Goal: Task Accomplishment & Management: Manage account settings

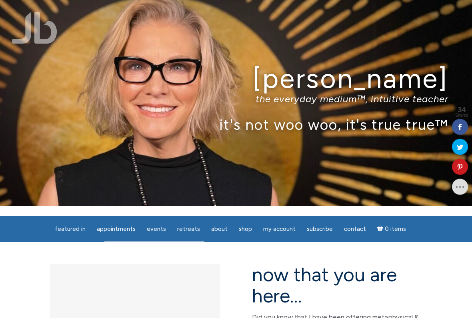
scroll to position [10, 0]
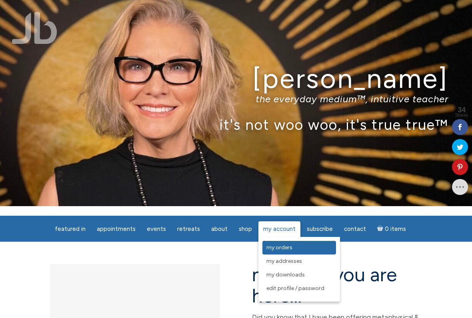
click at [279, 246] on span "My Orders" at bounding box center [279, 247] width 26 height 7
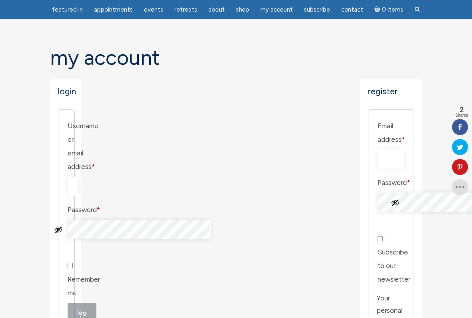
scroll to position [80, 0]
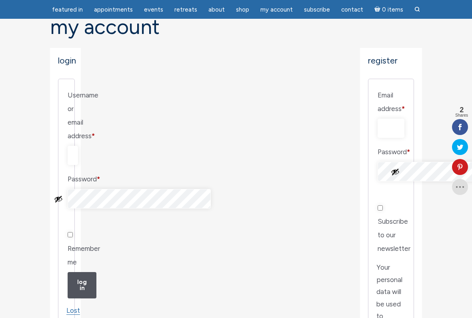
click at [73, 146] on input "Username or email address * Required" at bounding box center [73, 155] width 10 height 19
type input "L"
type input "[EMAIL_ADDRESS][DOMAIN_NAME]"
click at [63, 195] on button "Show password" at bounding box center [58, 199] width 9 height 9
click at [89, 263] on button "Log in" at bounding box center [82, 285] width 29 height 26
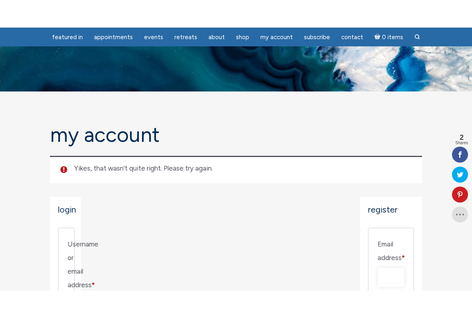
scroll to position [88, 0]
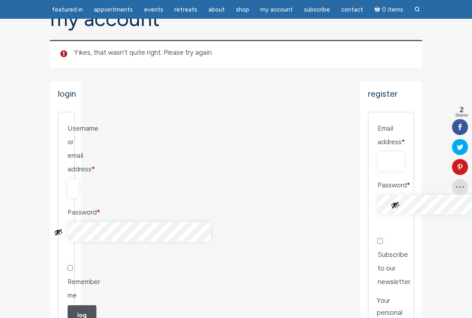
click at [78, 179] on input "[EMAIL_ADDRESS][DOMAIN_NAME]" at bounding box center [73, 188] width 10 height 19
type input "l"
type input "L"
type input "[EMAIL_ADDRESS][DOMAIN_NAME]"
click at [85, 263] on button "Log in" at bounding box center [82, 318] width 29 height 26
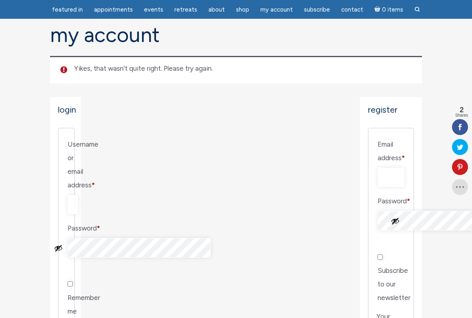
scroll to position [72, 0]
click at [377, 168] on input "Email address * Required" at bounding box center [390, 177] width 27 height 19
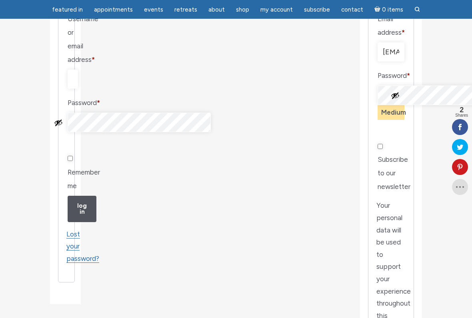
scroll to position [198, 0]
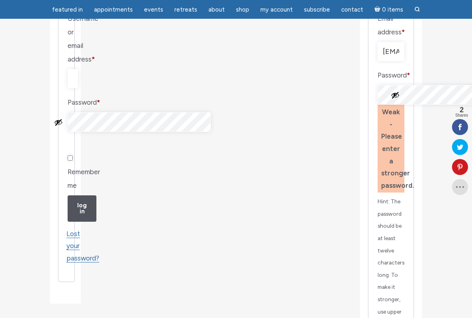
click at [391, 91] on button "Show password" at bounding box center [394, 95] width 9 height 9
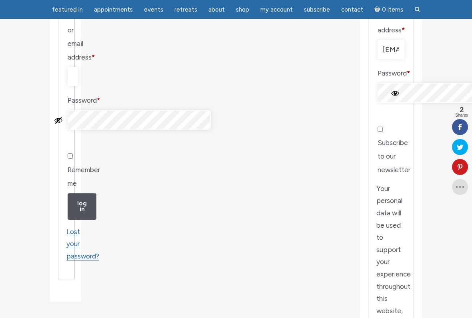
scroll to position [200, 0]
click at [377, 40] on input "louise9clermont@gmail.com" at bounding box center [390, 49] width 27 height 19
type input "l"
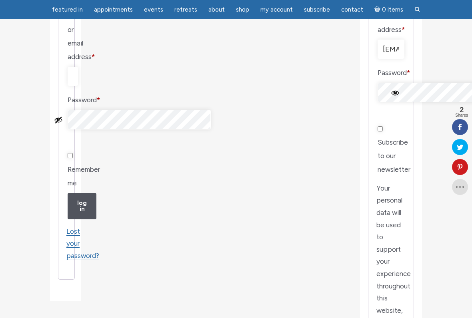
type input "louiseclermont@outlook.com"
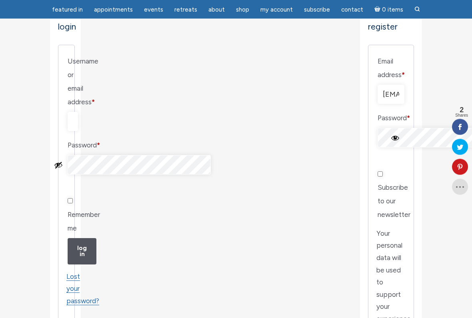
scroll to position [155, 0]
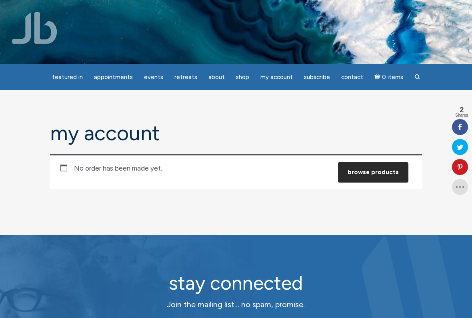
click at [376, 171] on link "Browse products" at bounding box center [373, 172] width 70 height 20
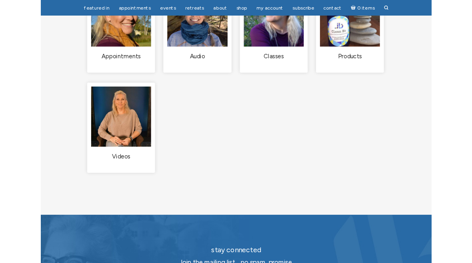
scroll to position [122, 0]
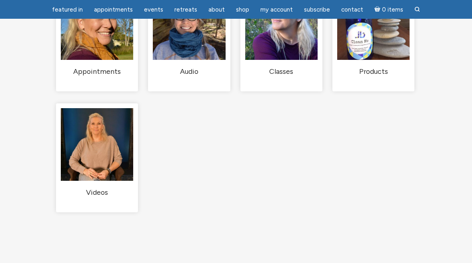
click at [353, 137] on ul "Appointments (2) Audio (36) Classes (1) Products (5) Videos (2)" at bounding box center [236, 104] width 360 height 242
click at [318, 8] on span "Subscribe" at bounding box center [317, 9] width 26 height 7
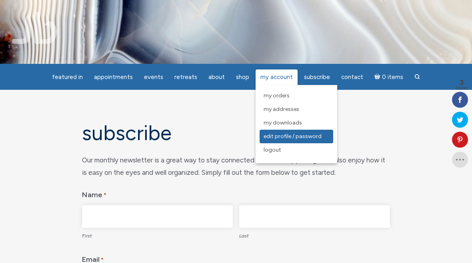
click at [308, 138] on span "Edit Profile / Password" at bounding box center [292, 136] width 58 height 7
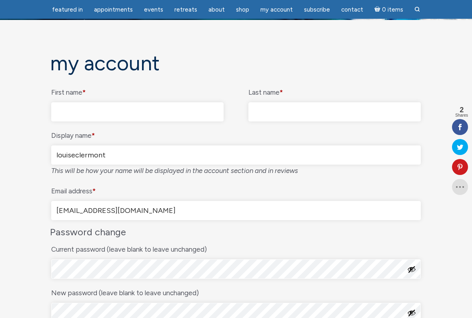
scroll to position [38, 0]
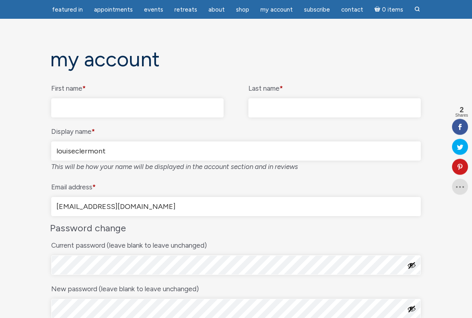
click at [61, 106] on input "First name *" at bounding box center [137, 108] width 172 height 19
type input "Louise"
click at [259, 109] on input "Last name *" at bounding box center [334, 107] width 172 height 19
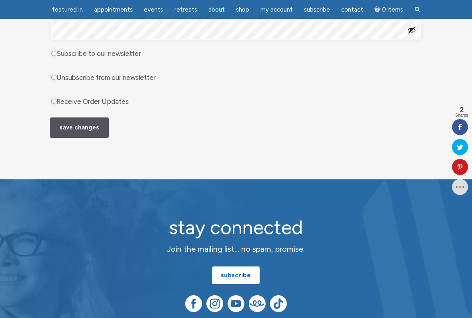
scroll to position [374, 0]
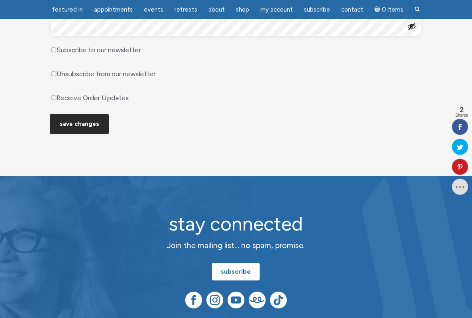
type input "Clermont"
click at [86, 135] on button "Save changes" at bounding box center [79, 124] width 59 height 20
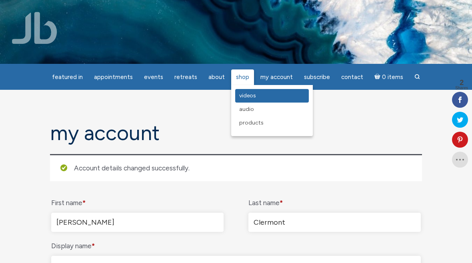
click at [249, 92] on link "Videos" at bounding box center [272, 96] width 74 height 14
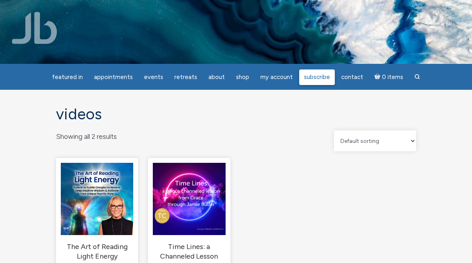
click at [313, 77] on span "Subscribe" at bounding box center [317, 77] width 26 height 7
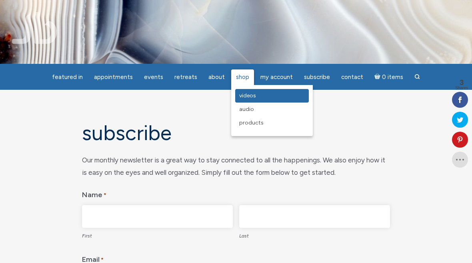
click at [245, 97] on span "Videos" at bounding box center [247, 95] width 17 height 7
